Goal: Obtain resource: Download file/media

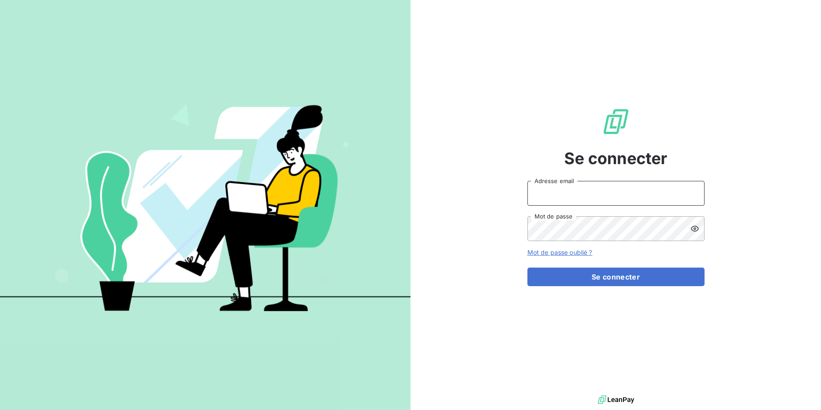
click at [574, 192] on input "Adresse email" at bounding box center [615, 193] width 177 height 25
drag, startPoint x: 560, startPoint y: 194, endPoint x: 595, endPoint y: 194, distance: 35.4
click at [595, 194] on input "admin@3dcelo" at bounding box center [615, 193] width 177 height 25
type input "admin@sonatelfixe"
click at [527, 268] on button "Se connecter" at bounding box center [615, 277] width 177 height 19
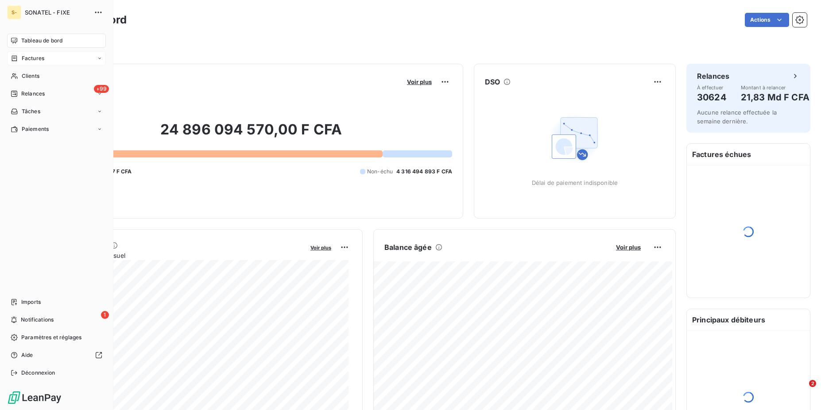
click at [18, 56] on icon at bounding box center [15, 58] width 8 height 7
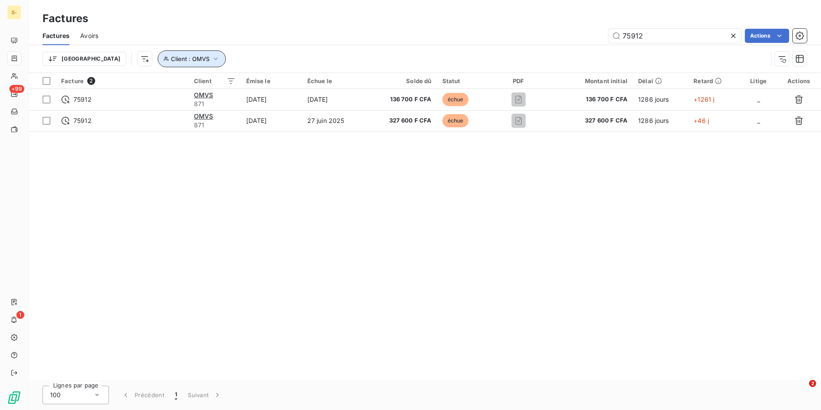
click at [171, 60] on span "Client : OMVS" at bounding box center [190, 58] width 39 height 7
click at [318, 82] on icon "button" at bounding box center [315, 81] width 9 height 9
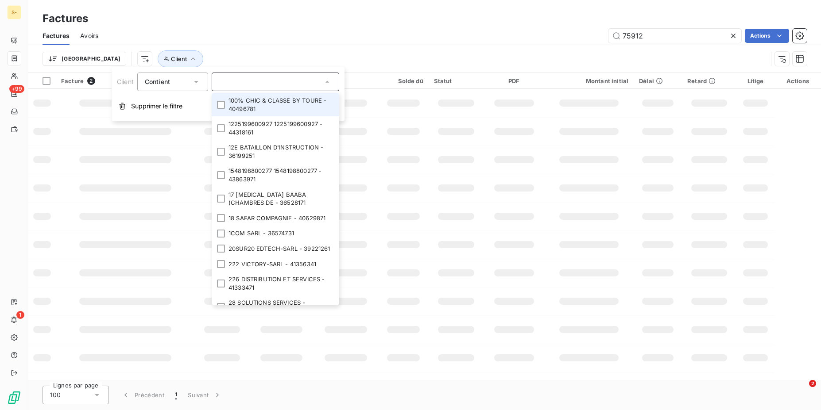
paste input "17581"
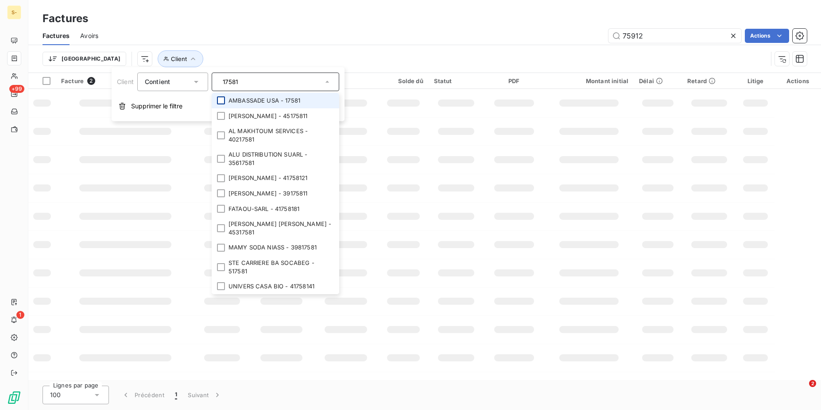
type input "17581"
click at [222, 99] on div at bounding box center [221, 100] width 8 height 8
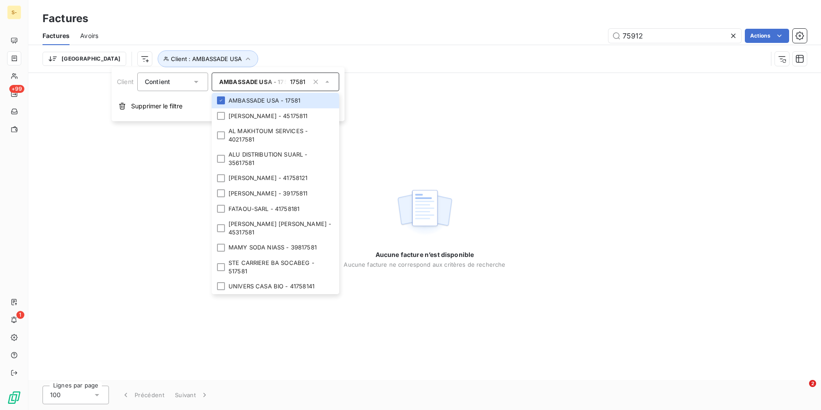
click at [734, 34] on icon at bounding box center [733, 36] width 4 height 4
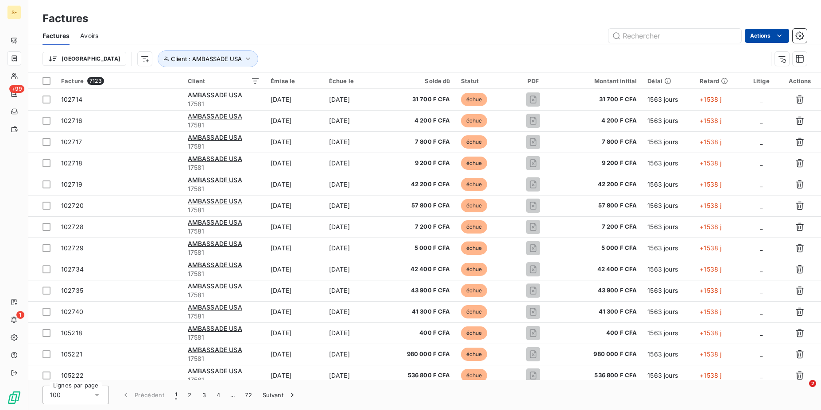
click at [783, 37] on html "S- +99 1 Factures Factures Avoirs Actions Trier Client : AMBASSADE USA Facture …" at bounding box center [410, 205] width 821 height 410
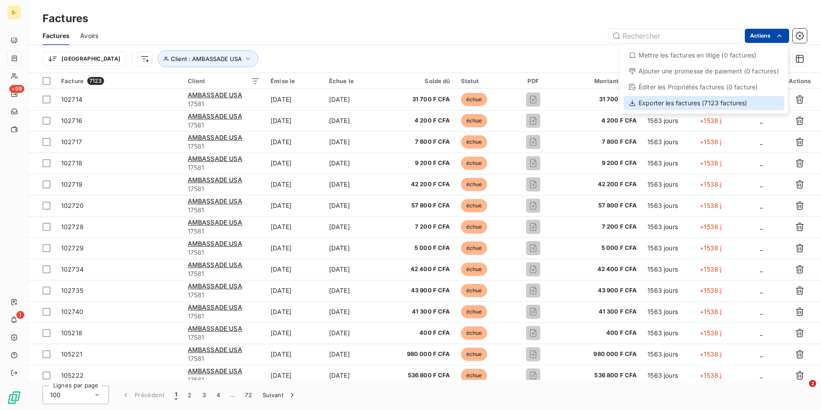
click at [745, 98] on div "Exporter les factures (7123 factures)" at bounding box center [703, 103] width 161 height 14
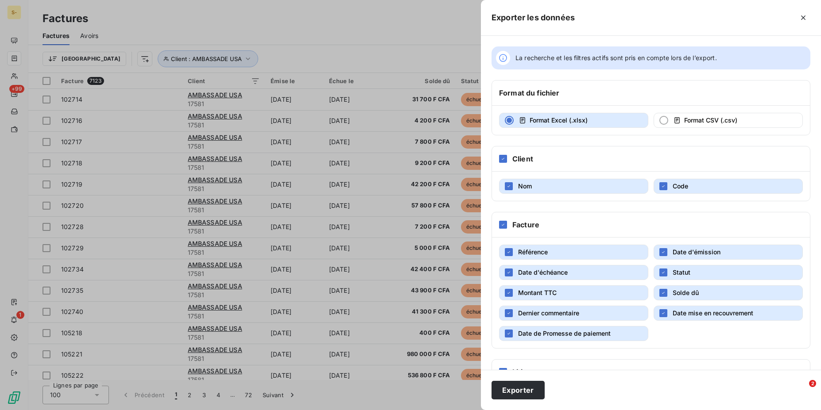
scroll to position [55, 0]
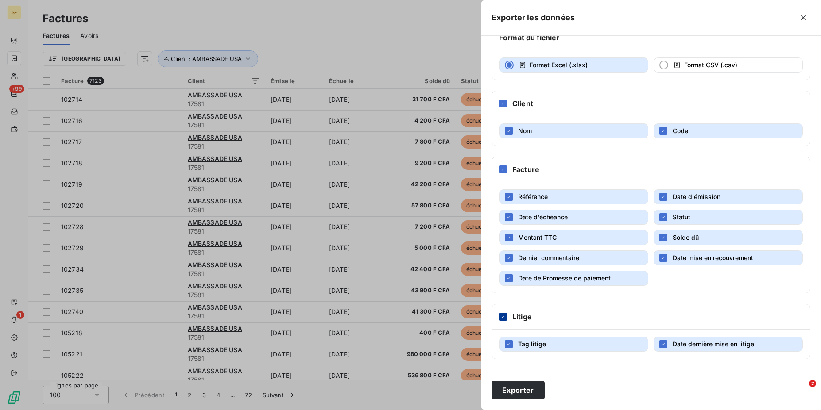
click at [505, 316] on icon at bounding box center [502, 316] width 5 height 5
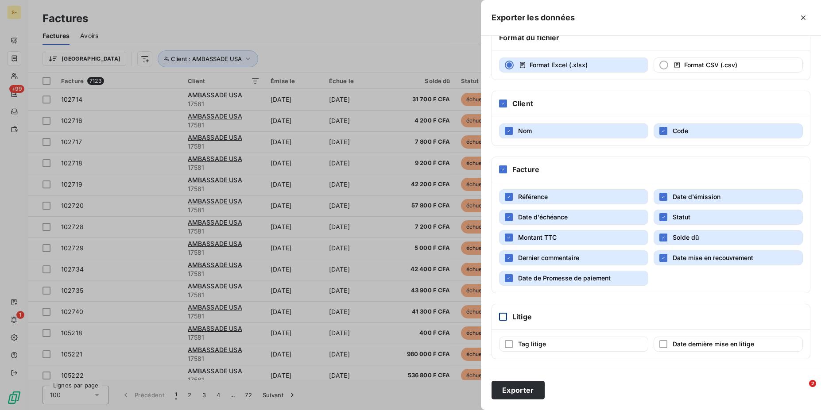
click at [561, 260] on span "Dernier commentaire" at bounding box center [548, 258] width 61 height 8
click at [665, 253] on button "Date mise en recouvrement" at bounding box center [727, 258] width 149 height 15
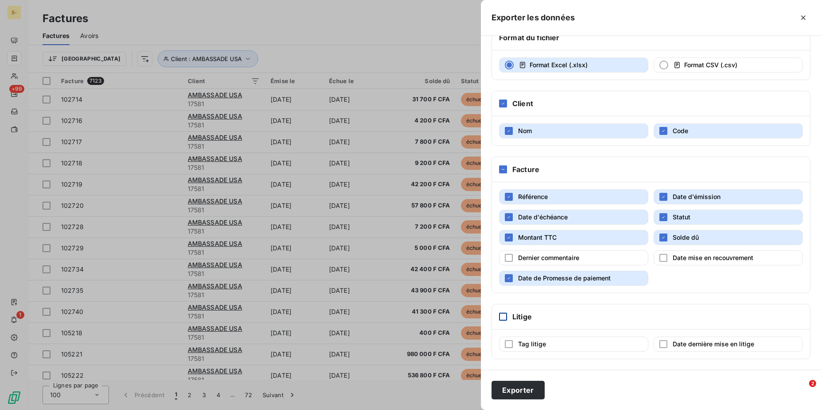
click at [599, 277] on span "Date de Promesse de paiement" at bounding box center [564, 278] width 93 height 8
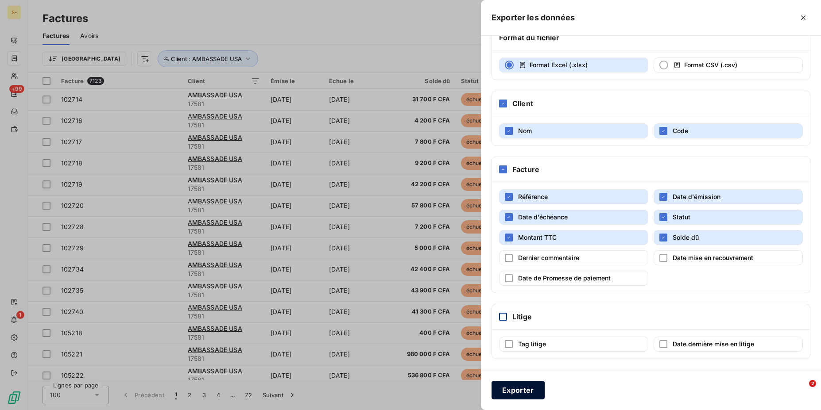
click at [528, 385] on button "Exporter" at bounding box center [517, 390] width 53 height 19
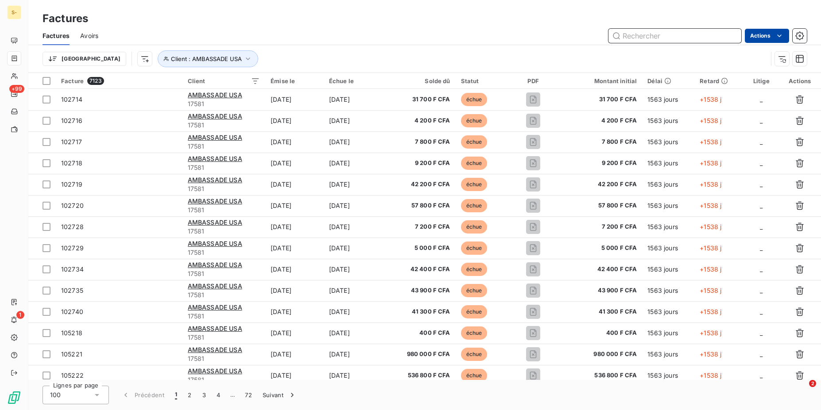
click at [631, 37] on input "text" at bounding box center [674, 36] width 133 height 14
paste input "145513"
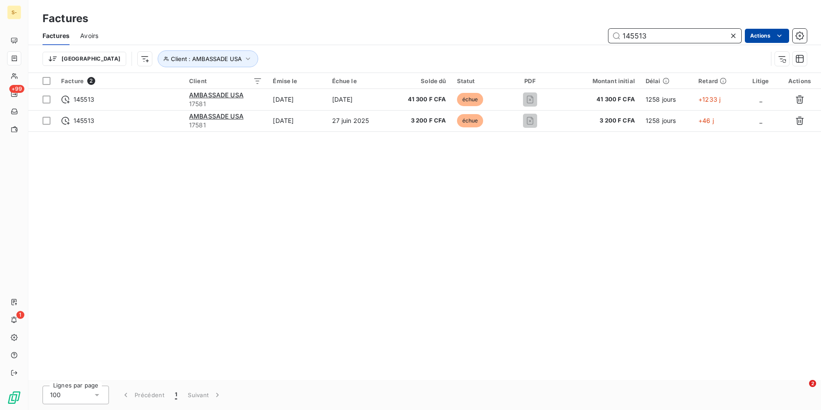
type input "145513"
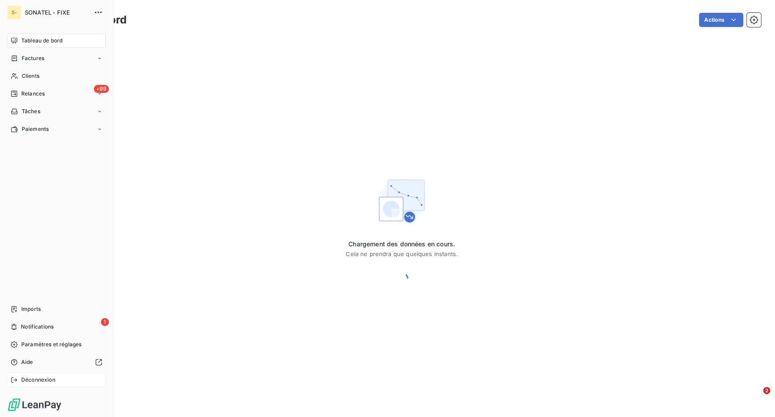
click at [21, 377] on div "Déconnexion" at bounding box center [56, 380] width 99 height 14
